Goal: Complete application form

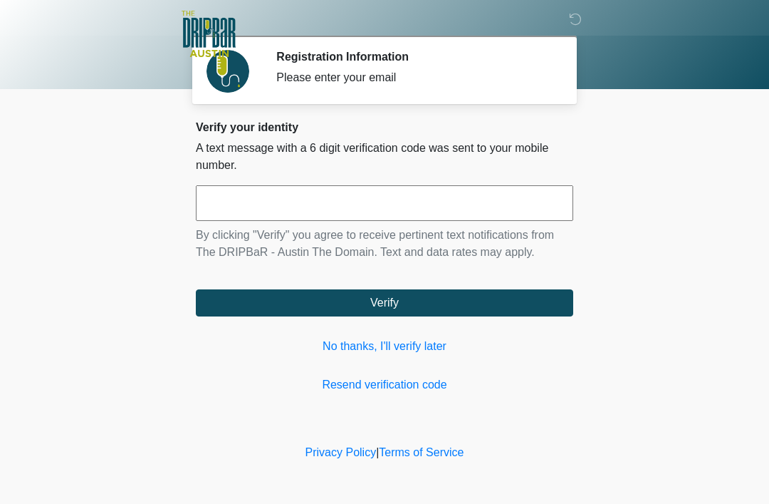
click at [367, 206] on input "text" at bounding box center [385, 203] width 378 height 36
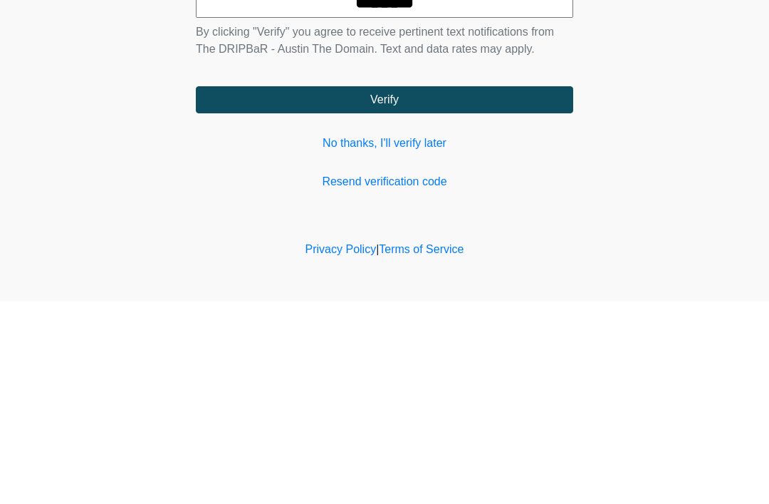
type input "******"
click at [488, 289] on button "Verify" at bounding box center [385, 302] width 378 height 27
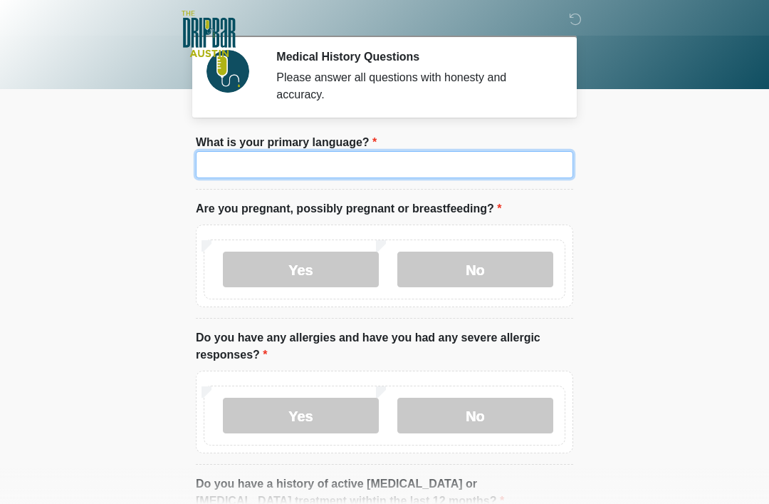
click at [401, 177] on input "What is your primary language?" at bounding box center [385, 164] width 378 height 27
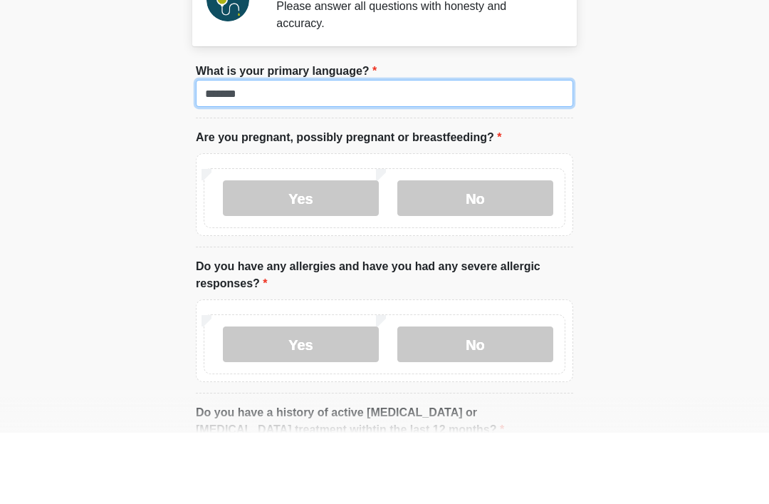
type input "*******"
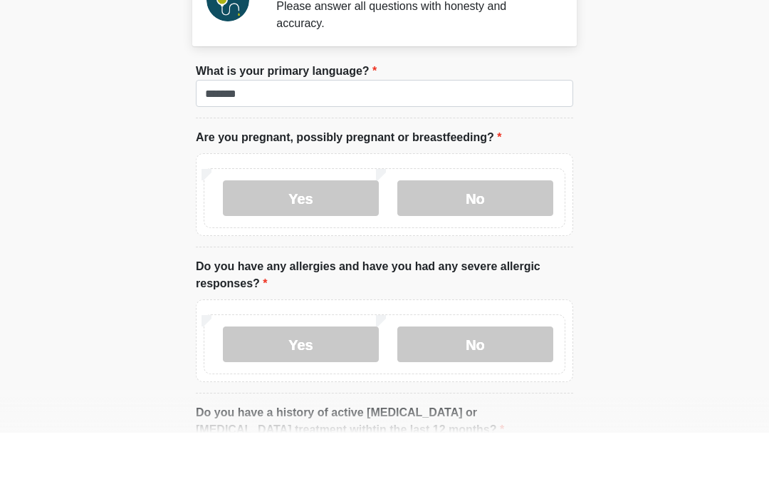
click at [484, 252] on label "No" at bounding box center [476, 270] width 156 height 36
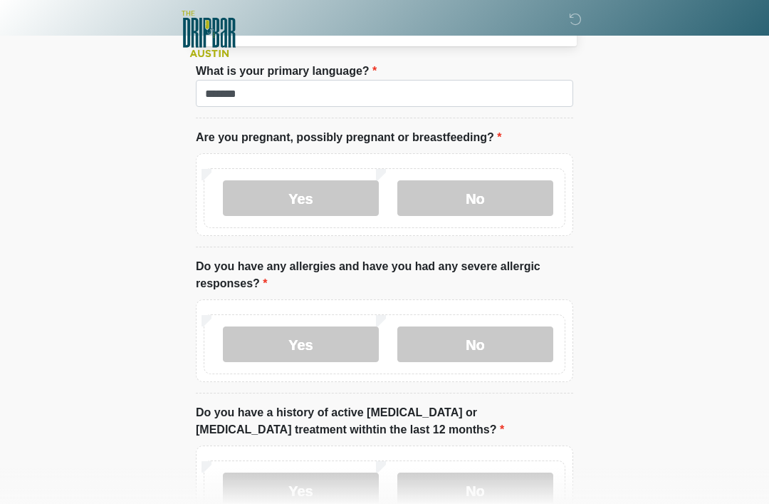
click at [496, 336] on label "No" at bounding box center [476, 344] width 156 height 36
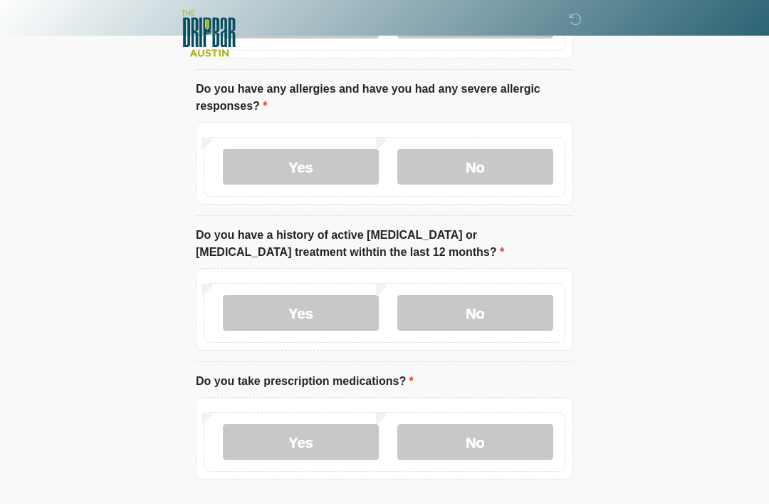
scroll to position [257, 0]
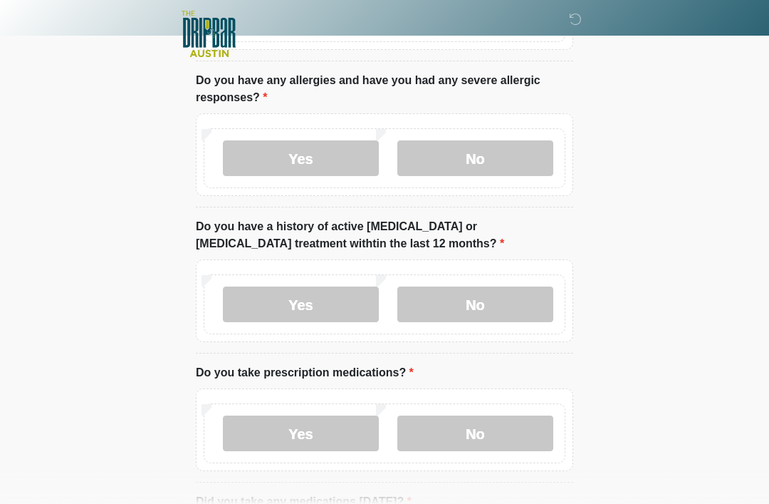
click at [517, 311] on label "No" at bounding box center [476, 304] width 156 height 36
click at [297, 433] on label "Yes" at bounding box center [301, 433] width 156 height 36
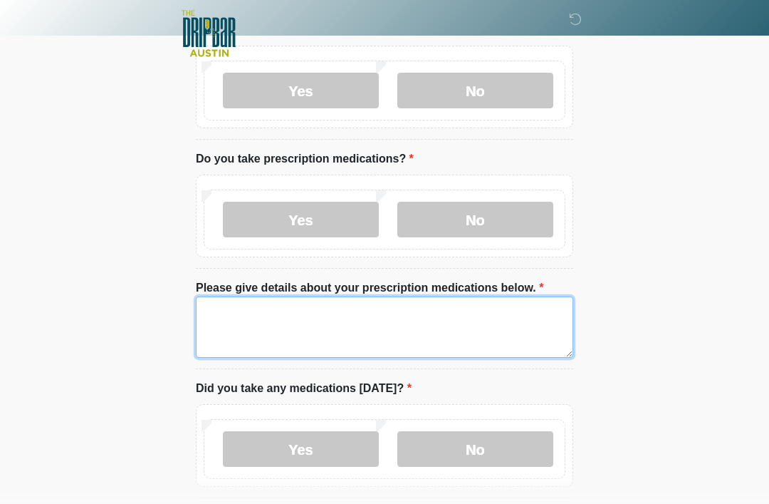
click at [380, 318] on textarea "Please give details about your prescription medications below." at bounding box center [385, 327] width 378 height 61
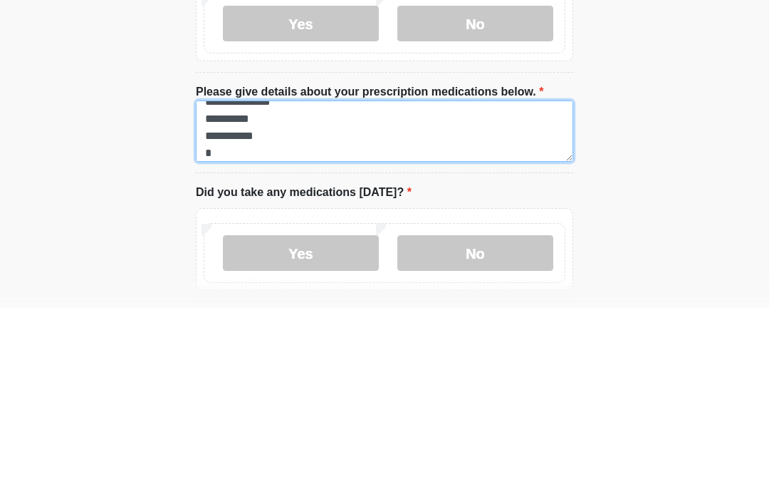
scroll to position [29, 0]
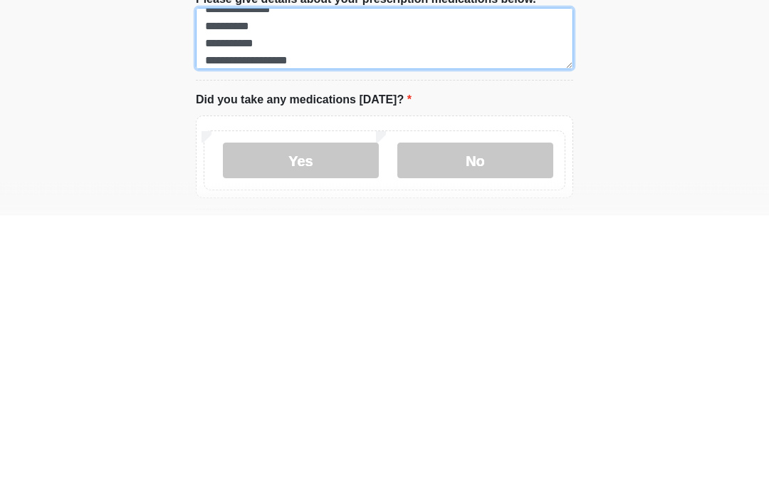
type textarea "**********"
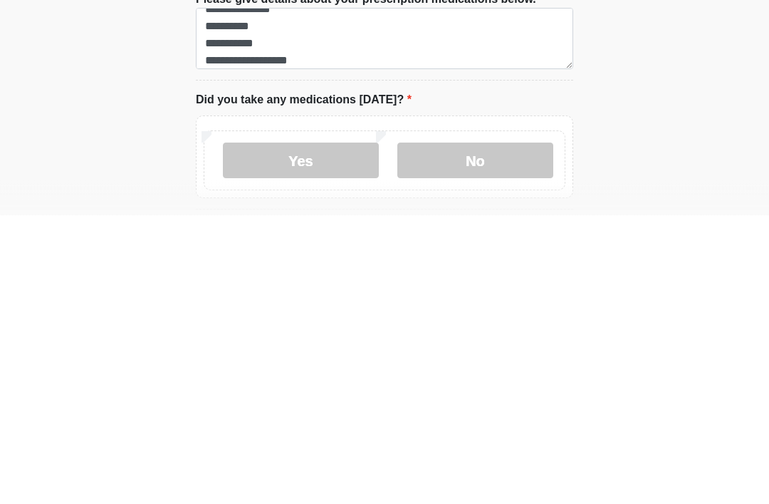
click at [322, 432] on label "Yes" at bounding box center [301, 450] width 156 height 36
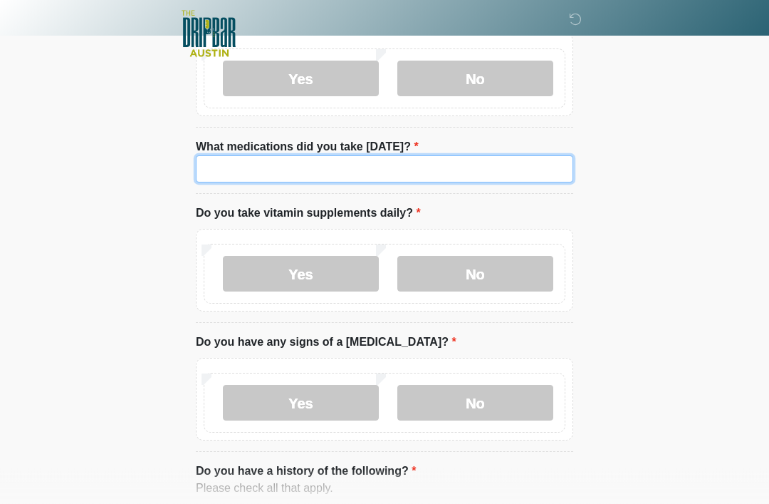
click at [484, 172] on input "What medications did you take [DATE]?" at bounding box center [385, 169] width 378 height 27
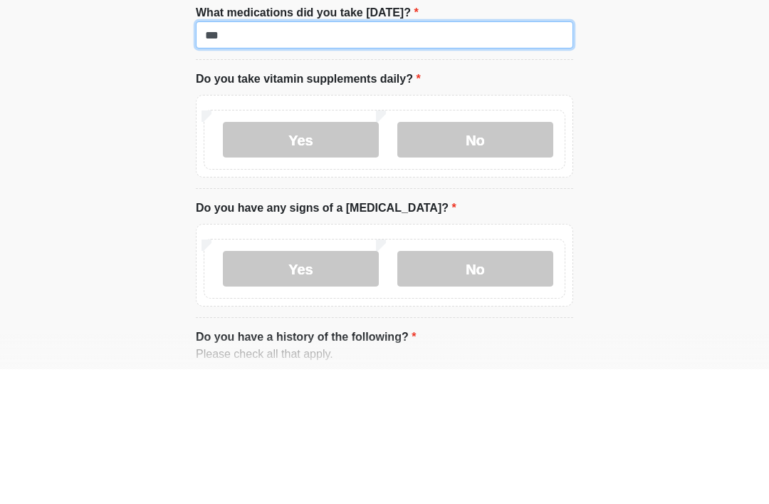
type input "***"
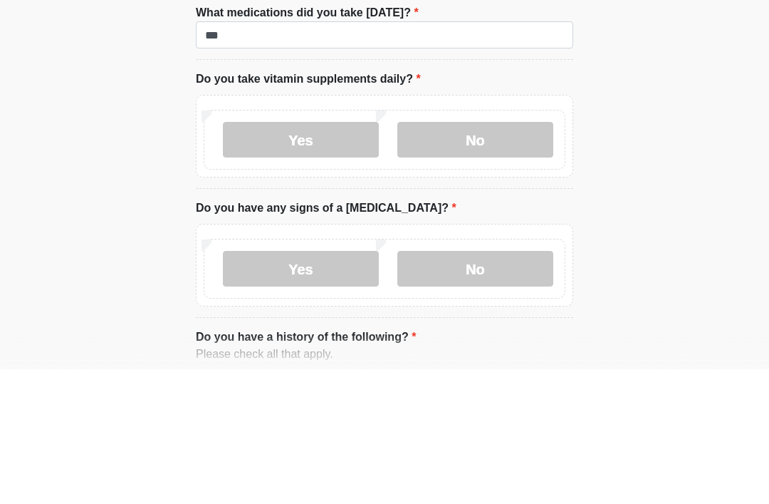
click at [484, 256] on label "No" at bounding box center [476, 274] width 156 height 36
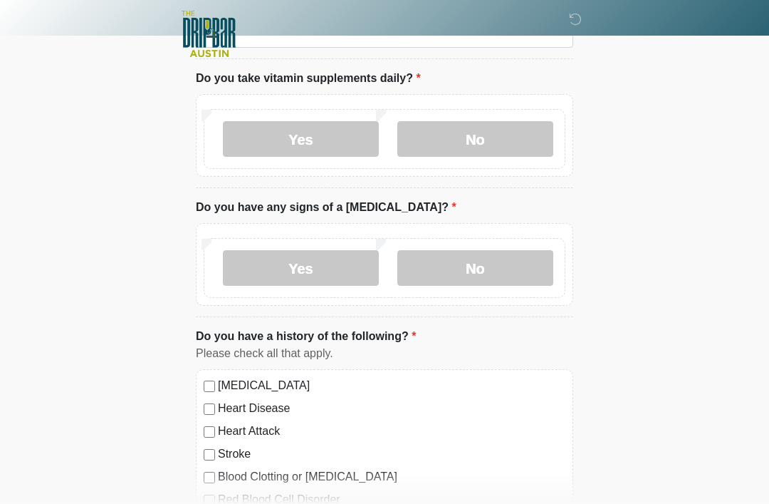
click at [487, 280] on label "No" at bounding box center [476, 268] width 156 height 36
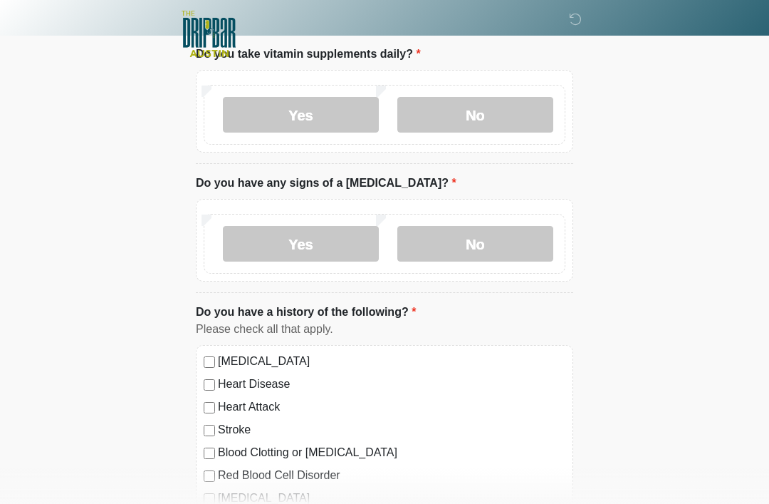
scroll to position [1126, 0]
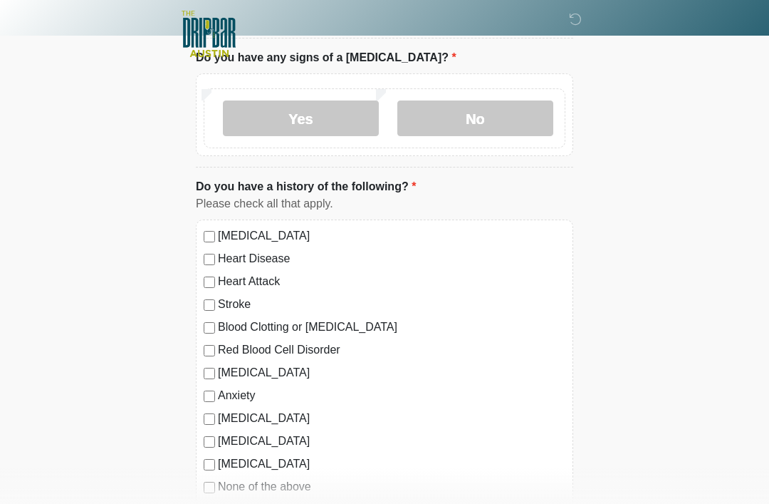
click at [326, 234] on label "[MEDICAL_DATA]" at bounding box center [392, 235] width 348 height 17
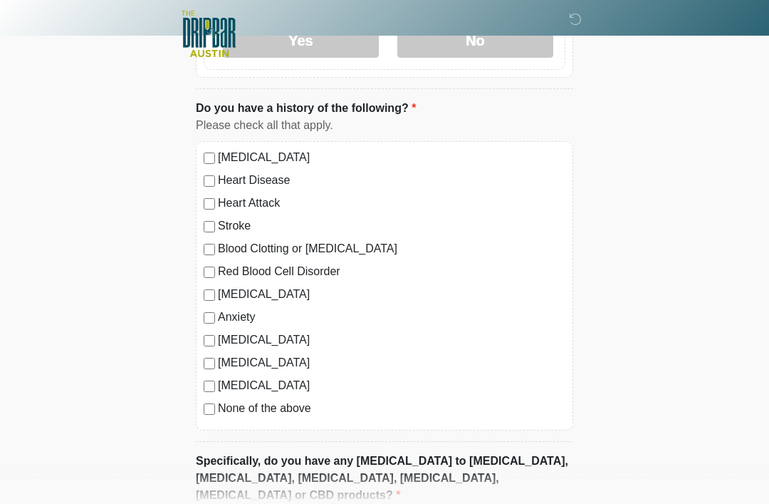
scroll to position [1209, 0]
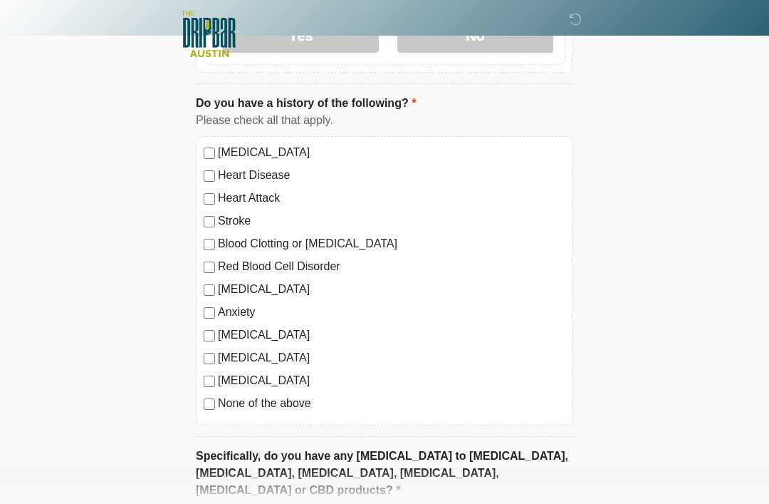
click at [237, 316] on label "Anxiety" at bounding box center [392, 312] width 348 height 17
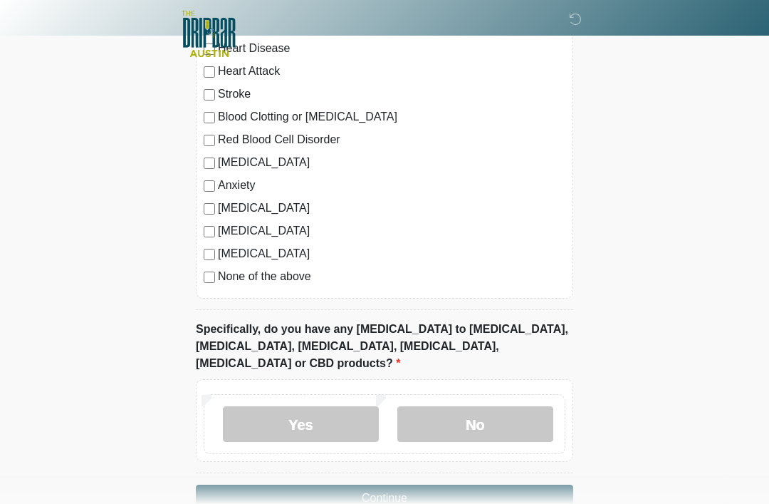
scroll to position [1343, 0]
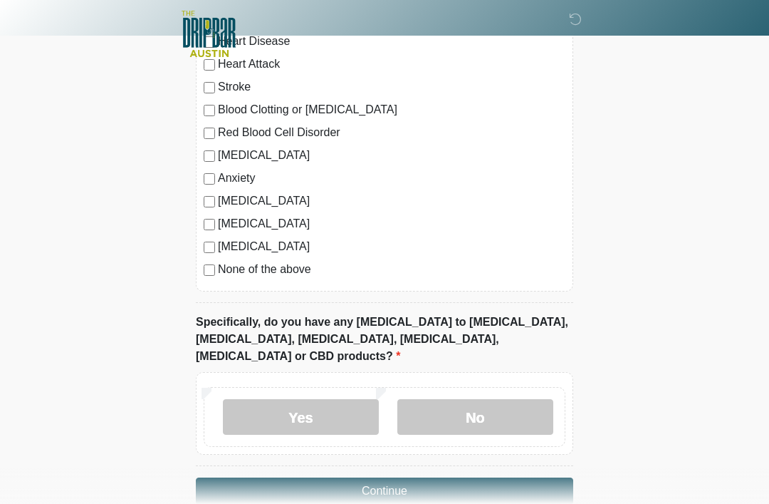
click at [493, 400] on label "No" at bounding box center [476, 417] width 156 height 36
click at [449, 477] on button "Continue" at bounding box center [385, 490] width 378 height 27
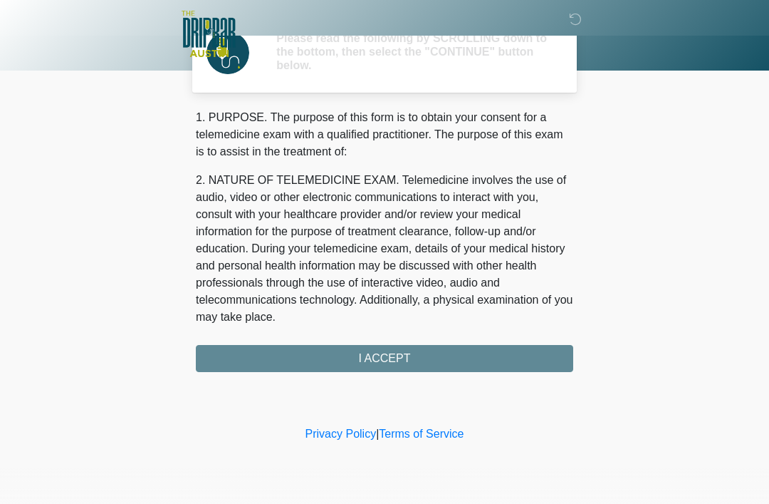
scroll to position [0, 0]
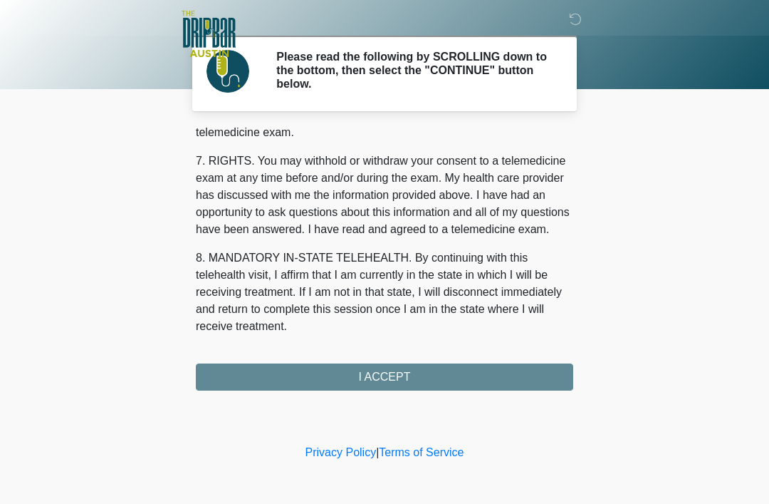
click at [475, 388] on button "I ACCEPT" at bounding box center [385, 376] width 378 height 27
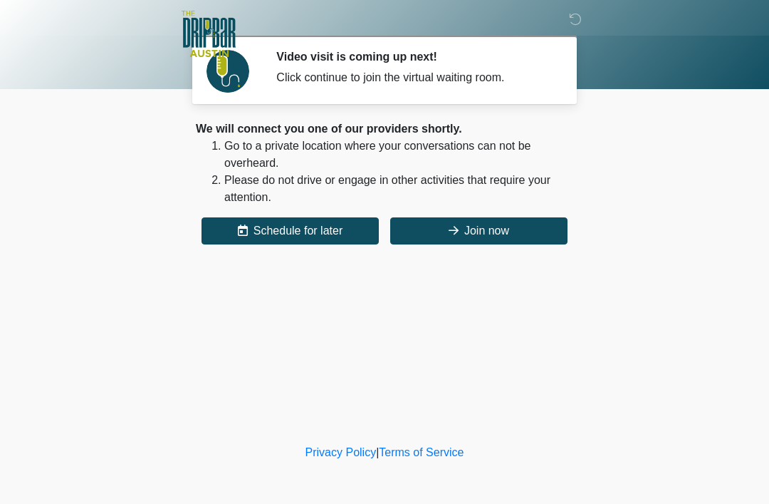
click at [515, 237] on button "Join now" at bounding box center [478, 230] width 177 height 27
